Goal: Task Accomplishment & Management: Manage account settings

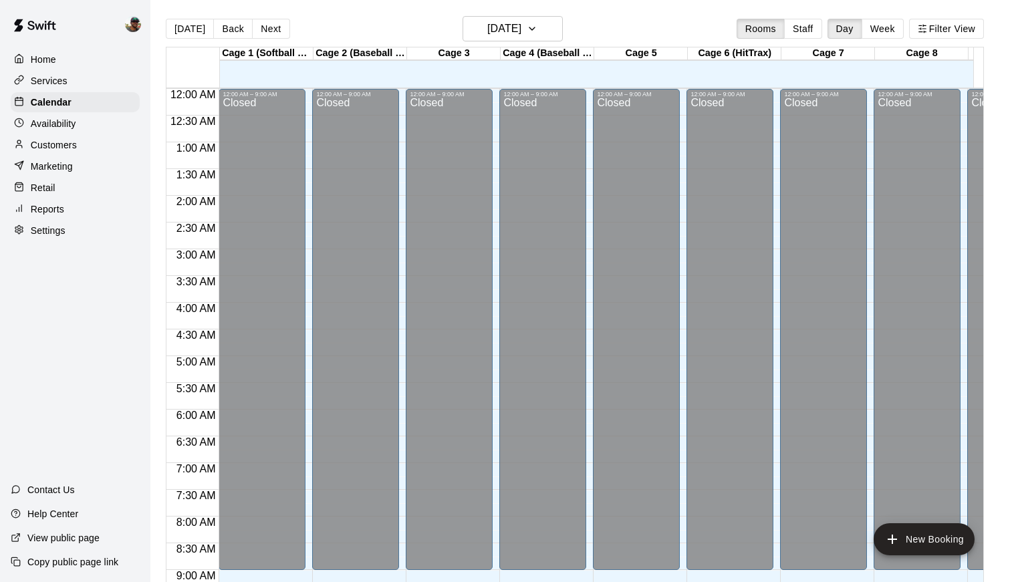
scroll to position [735, 0]
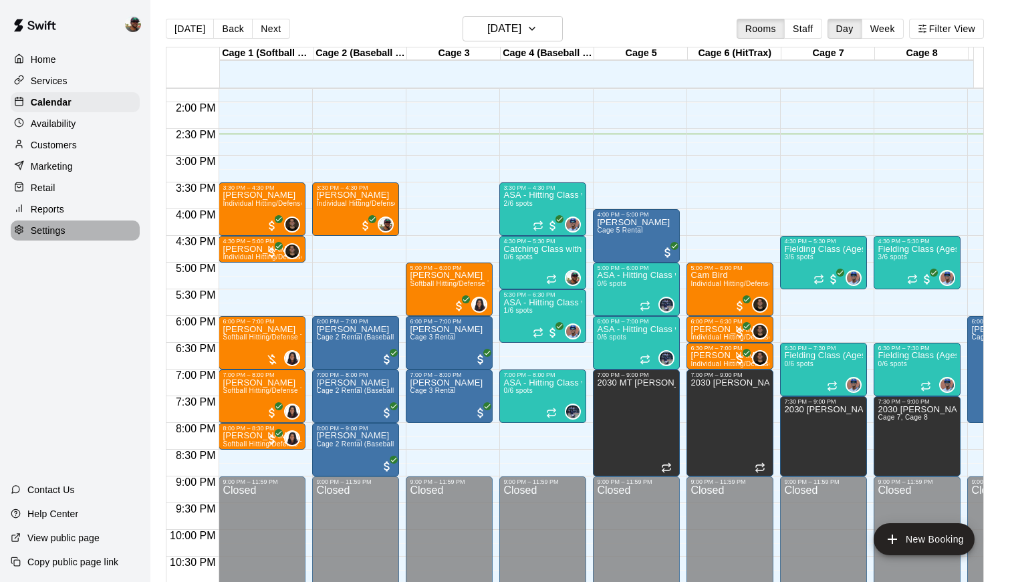
click at [74, 233] on div "Settings" at bounding box center [75, 231] width 129 height 20
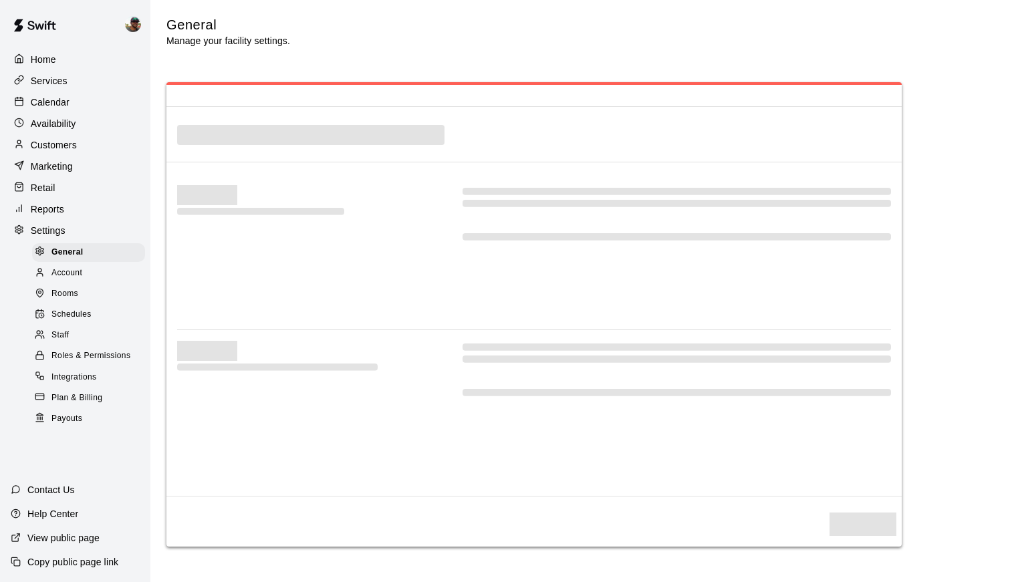
select select "**"
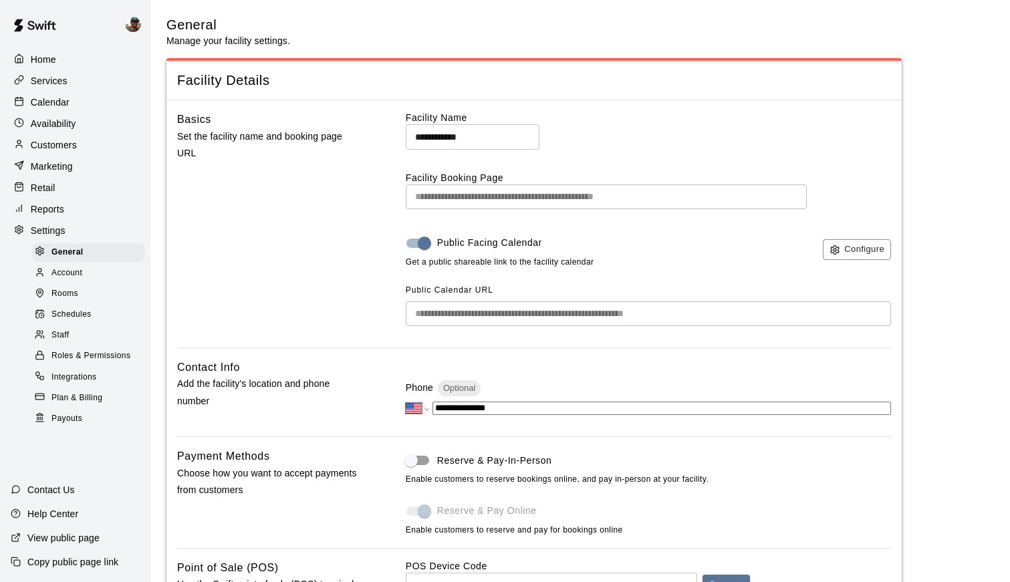
scroll to position [2596, 0]
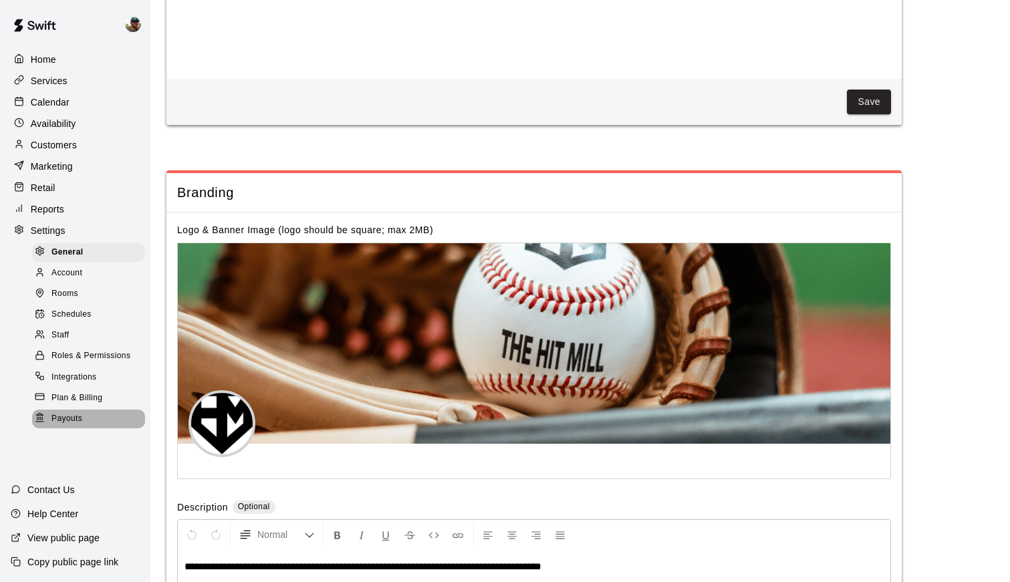
click at [74, 416] on span "Payouts" at bounding box center [66, 418] width 31 height 13
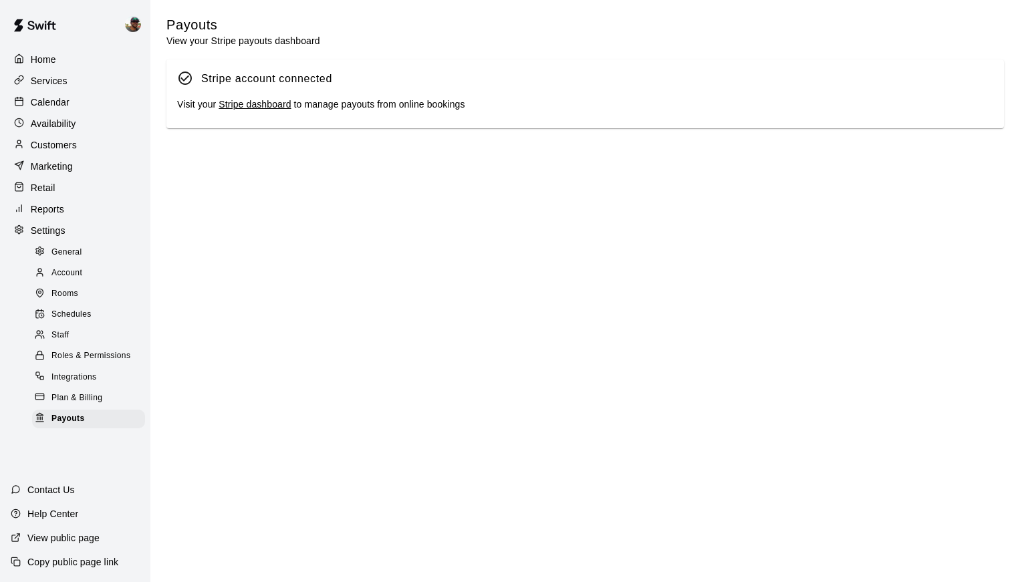
click at [271, 101] on link "Stripe dashboard" at bounding box center [255, 104] width 72 height 11
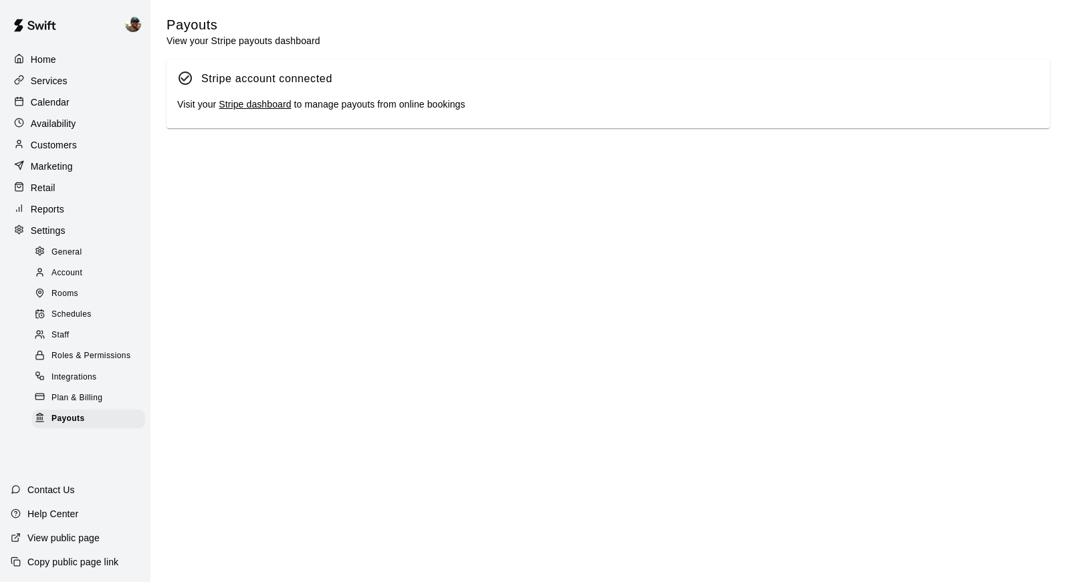
click at [263, 110] on link "Stripe dashboard" at bounding box center [255, 104] width 72 height 11
click at [59, 108] on p "Calendar" at bounding box center [50, 102] width 39 height 13
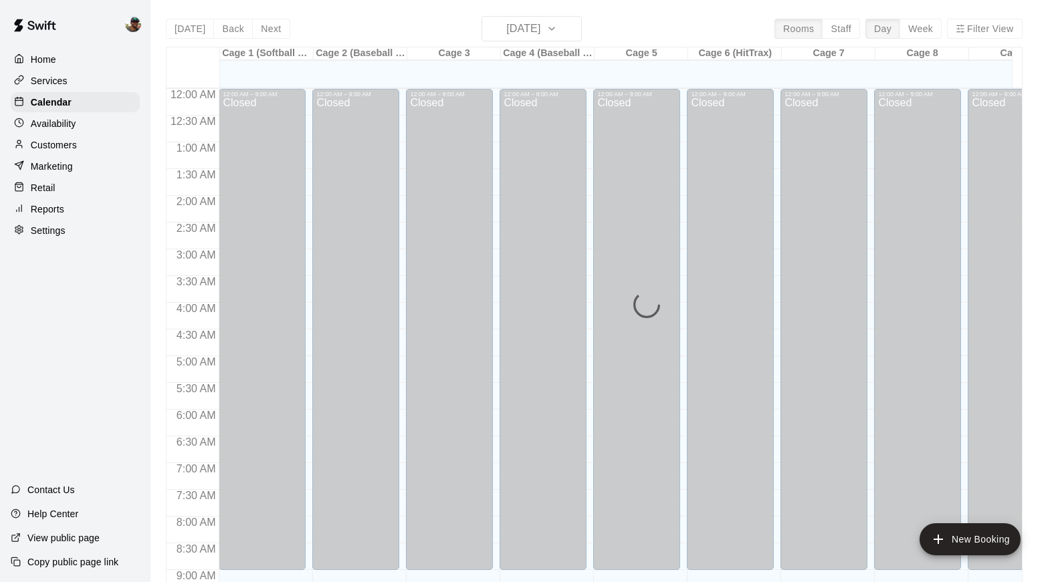
scroll to position [735, 0]
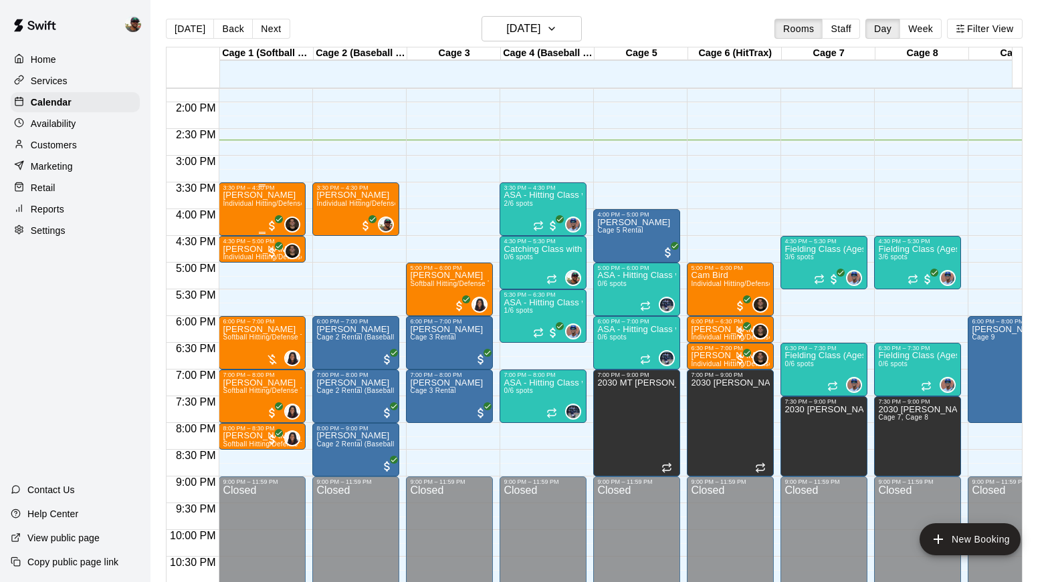
click at [248, 203] on span "Individual Hitting/Defense Training: 1 hour" at bounding box center [290, 203] width 134 height 7
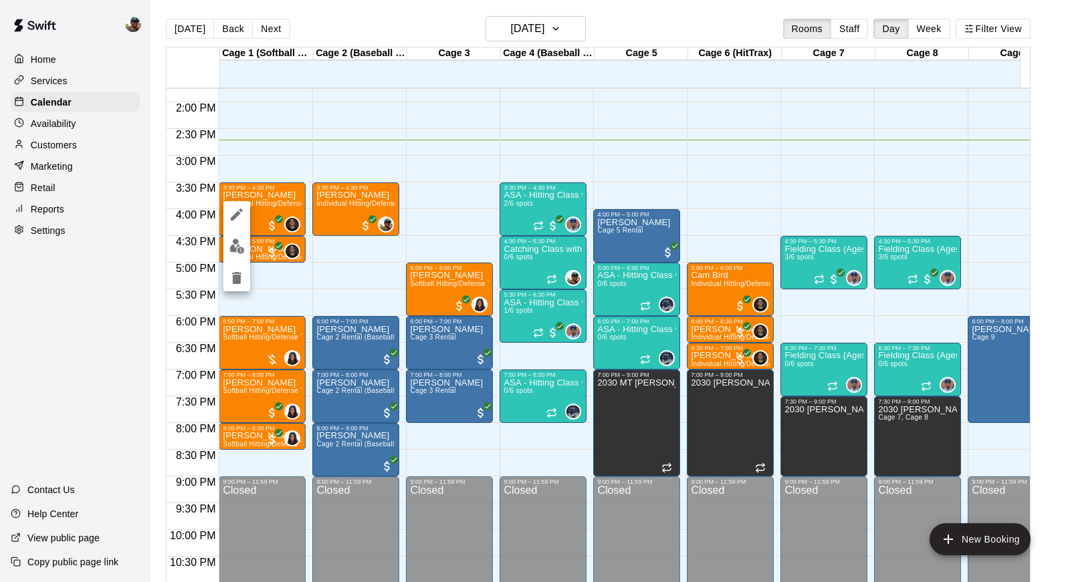
click at [237, 243] on img "edit" at bounding box center [236, 246] width 15 height 15
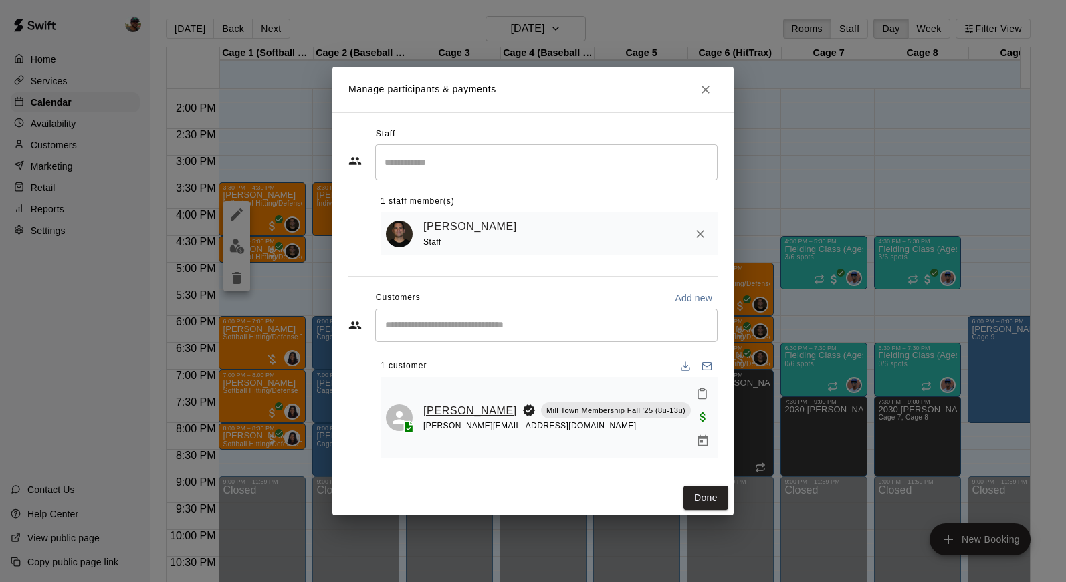
click at [451, 403] on link "[PERSON_NAME]" at bounding box center [470, 410] width 94 height 17
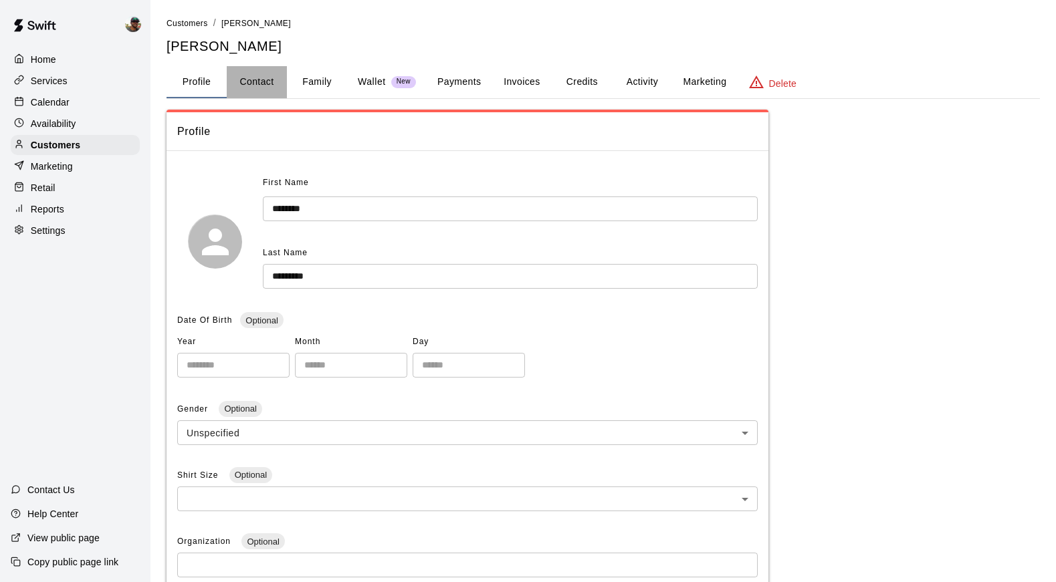
click at [269, 86] on button "Contact" at bounding box center [257, 82] width 60 height 32
select select "**"
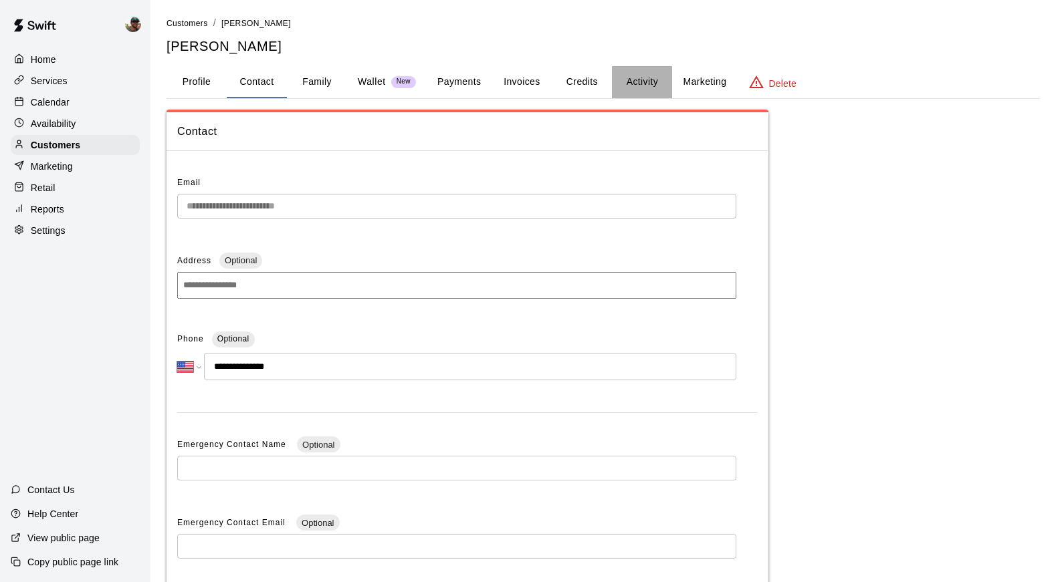
click at [625, 70] on button "Activity" at bounding box center [642, 82] width 60 height 32
